Goal: Information Seeking & Learning: Learn about a topic

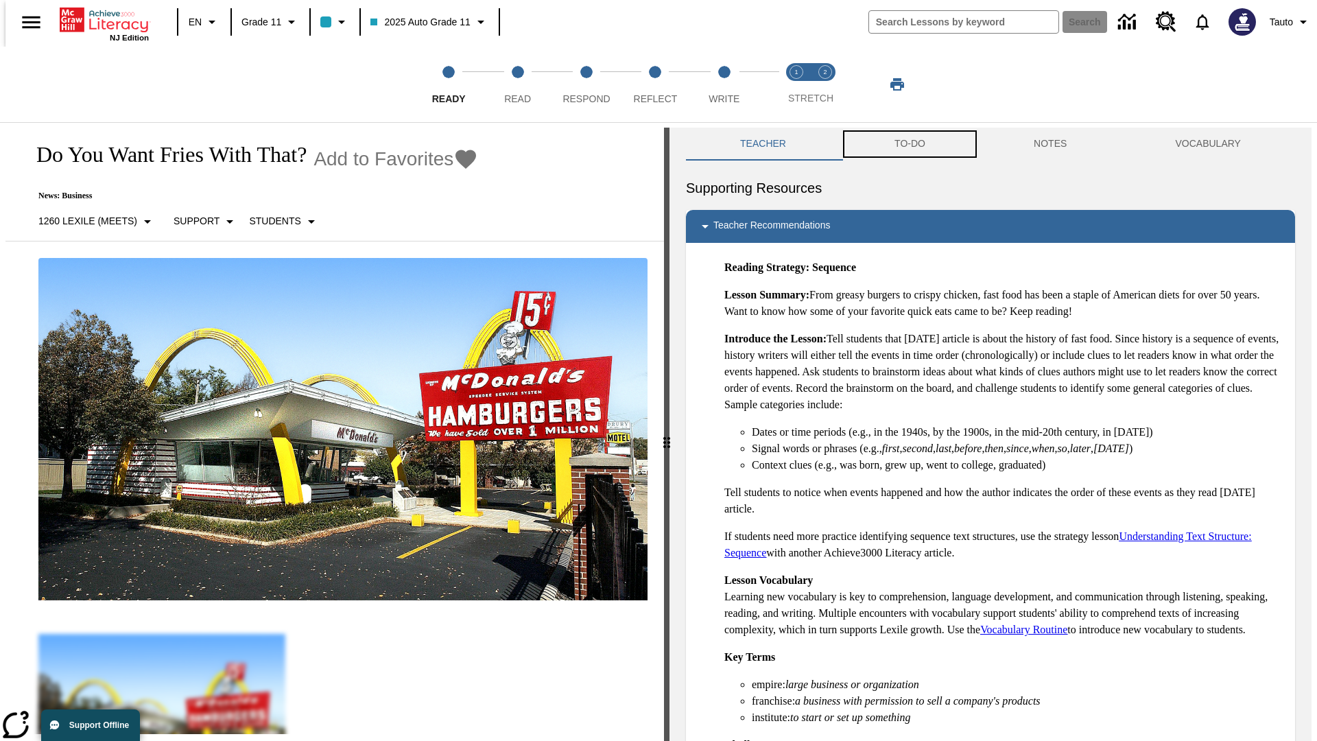
click at [909, 144] on button "TO-DO" at bounding box center [910, 144] width 139 height 33
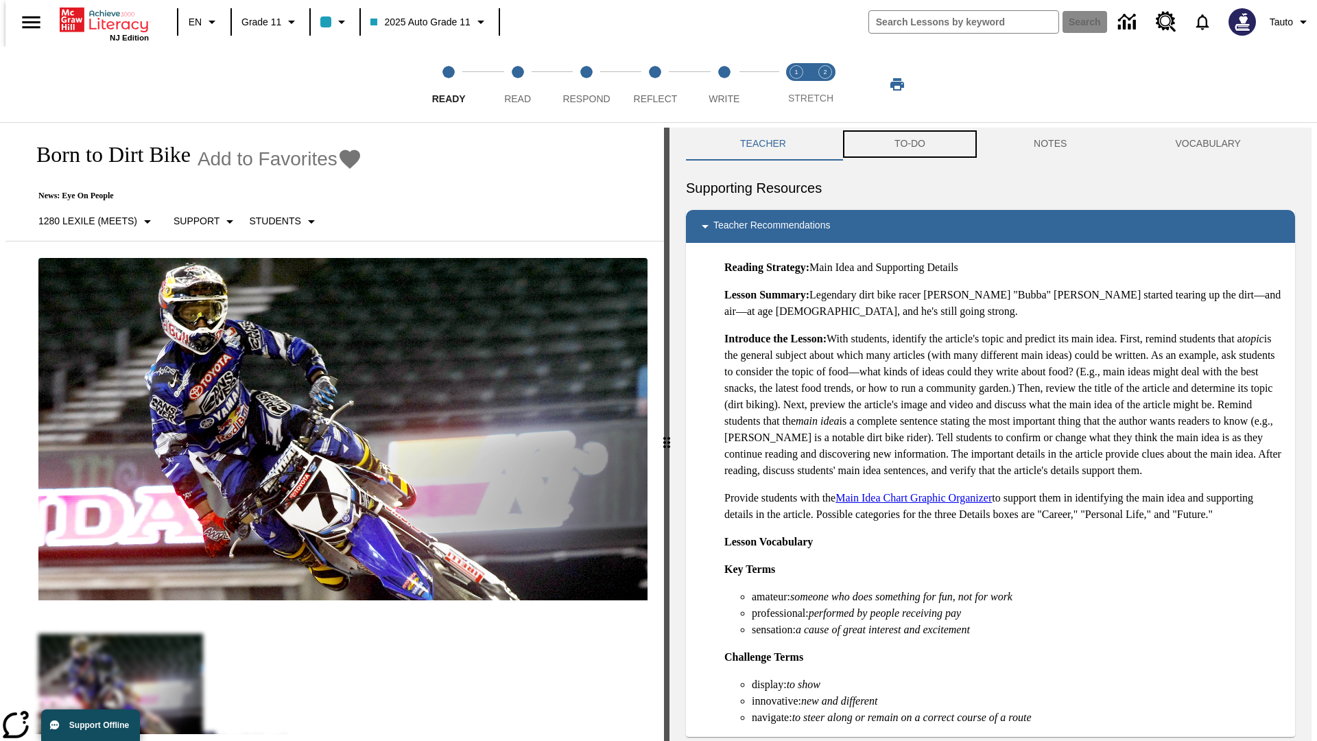
click at [909, 144] on button "TO-DO" at bounding box center [910, 144] width 139 height 33
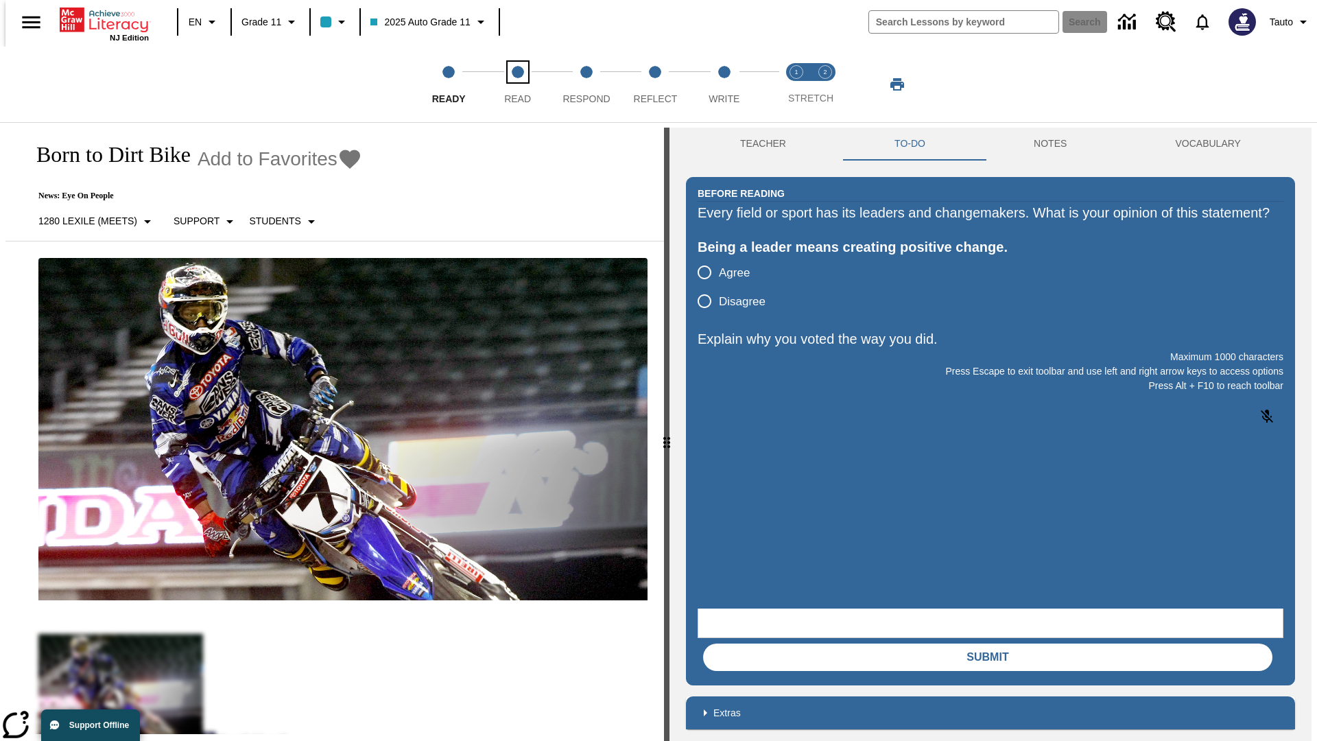
click at [517, 84] on span "Read" at bounding box center [517, 93] width 27 height 25
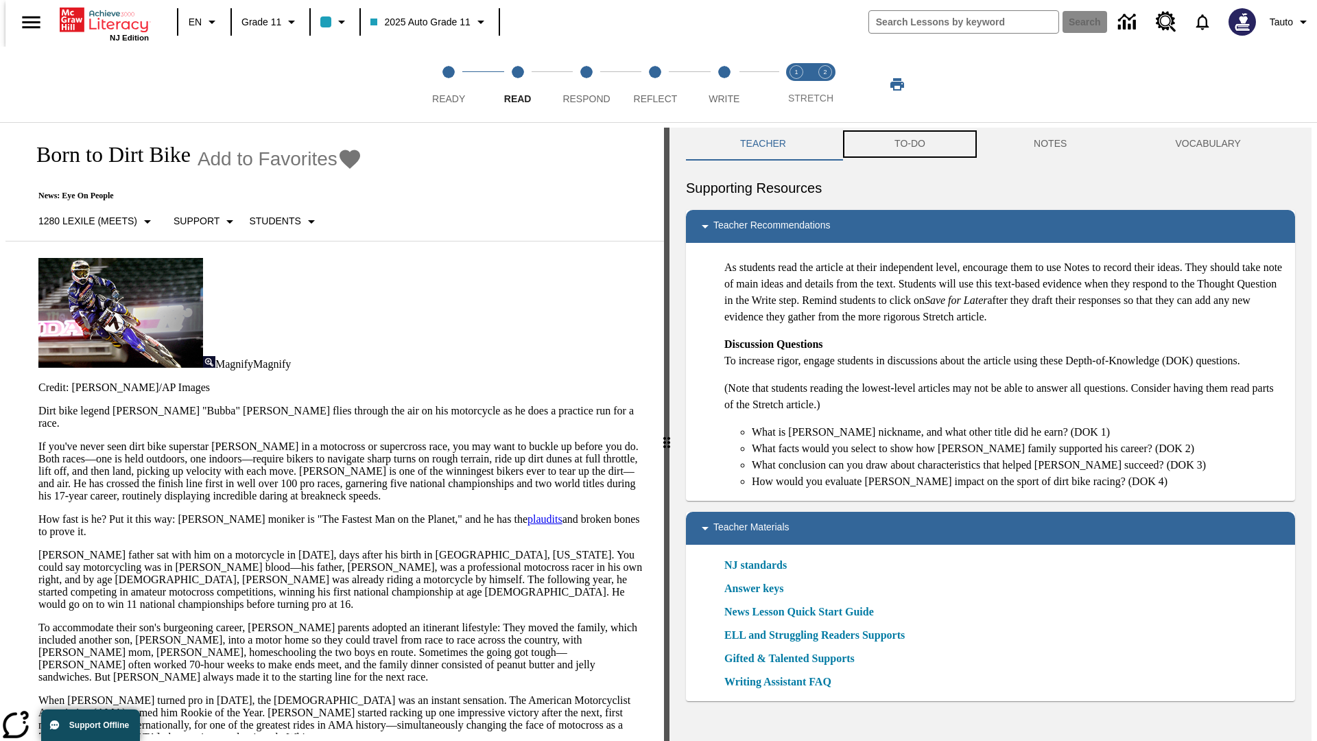
scroll to position [1, 0]
click at [909, 144] on button "TO-DO" at bounding box center [910, 143] width 139 height 33
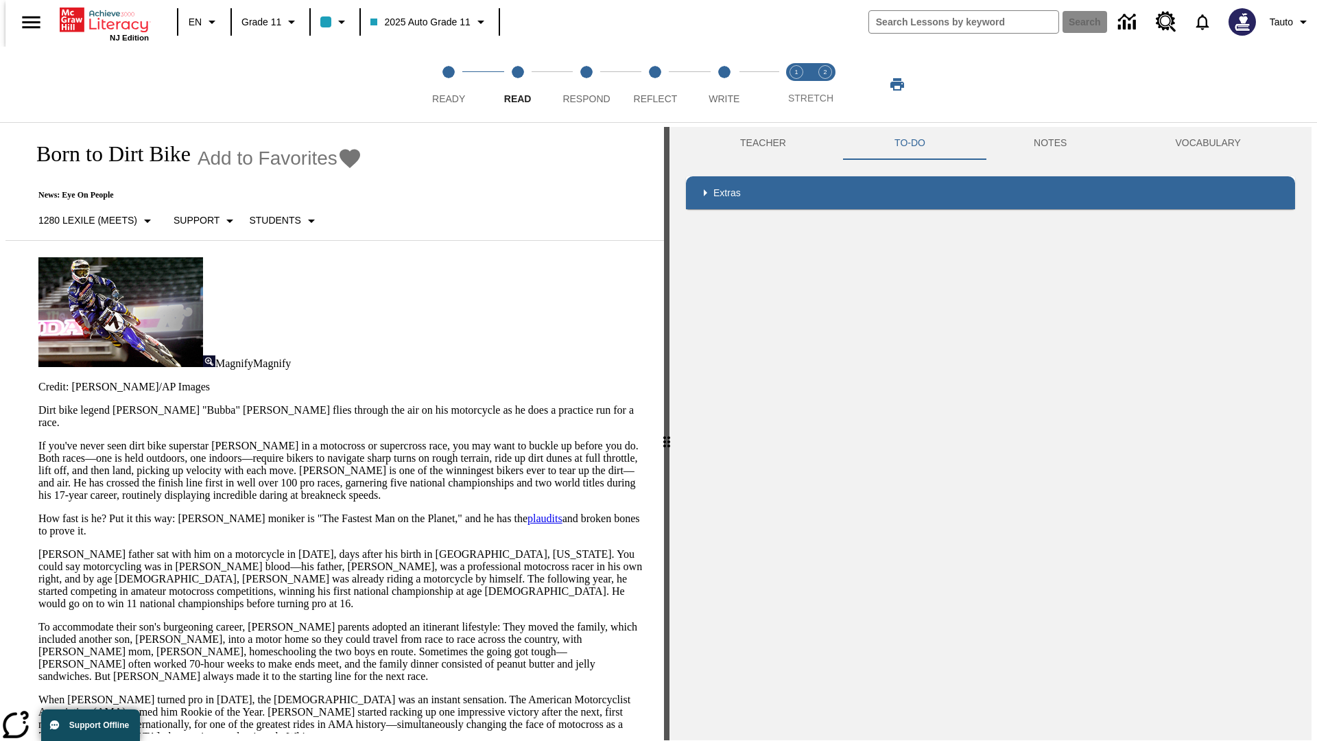
click at [38, 440] on p "If you've never seen dirt bike superstar James Stewart Jr. in a motocross or su…" at bounding box center [342, 471] width 609 height 62
